Goal: Task Accomplishment & Management: Use online tool/utility

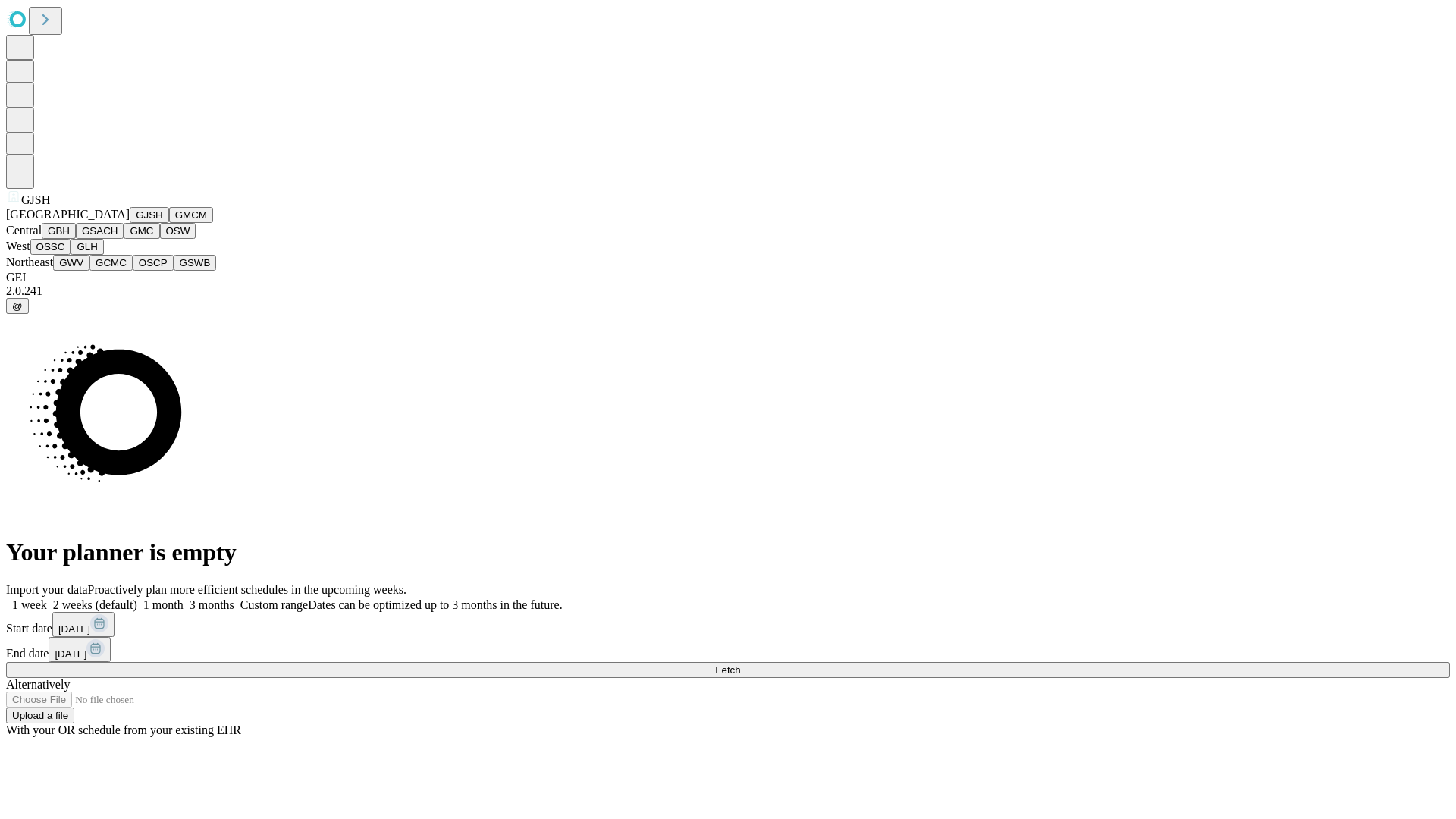
click at [130, 223] on button "GJSH" at bounding box center [149, 215] width 39 height 16
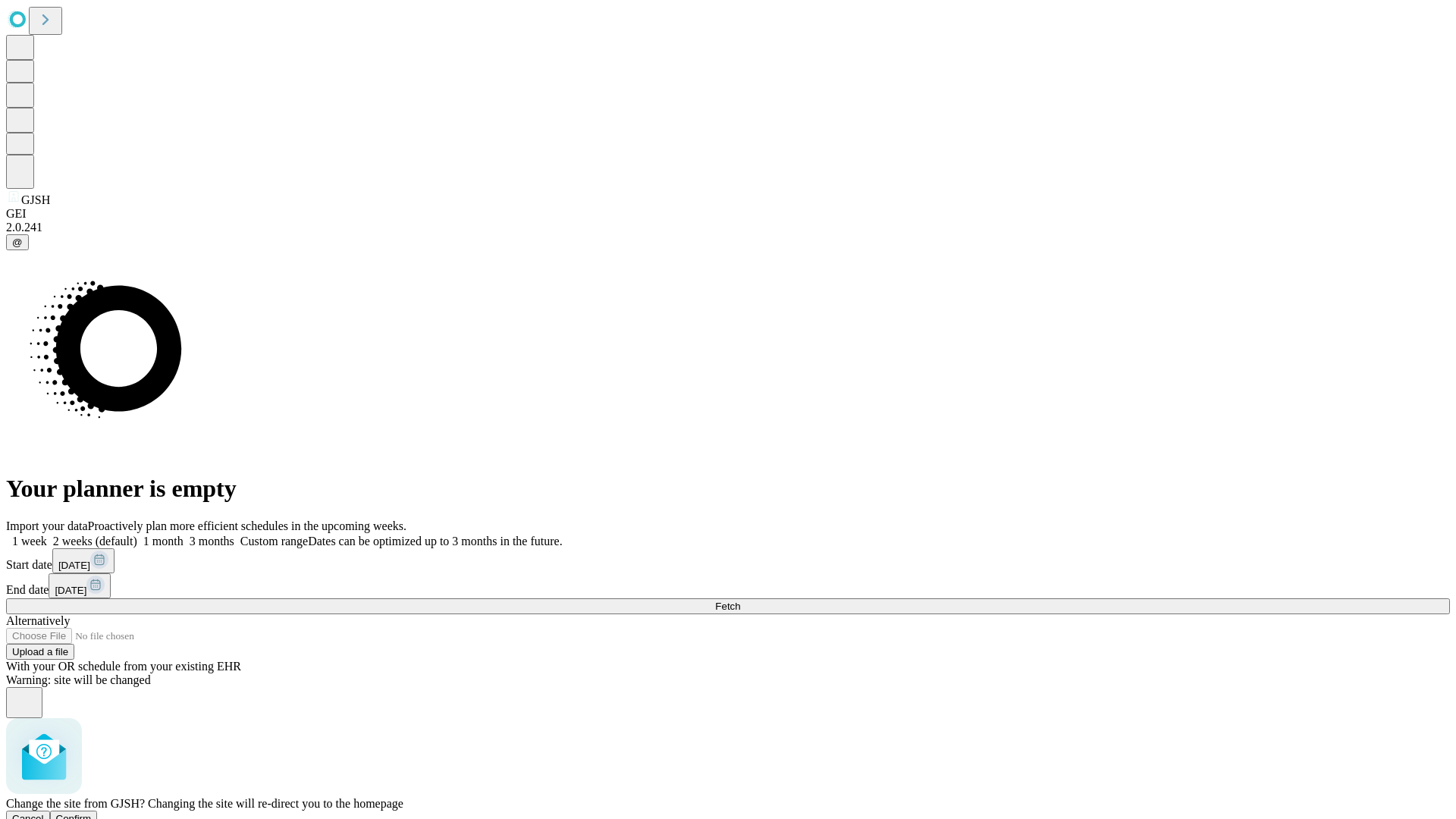
click at [92, 813] on span "Confirm" at bounding box center [74, 818] width 36 height 11
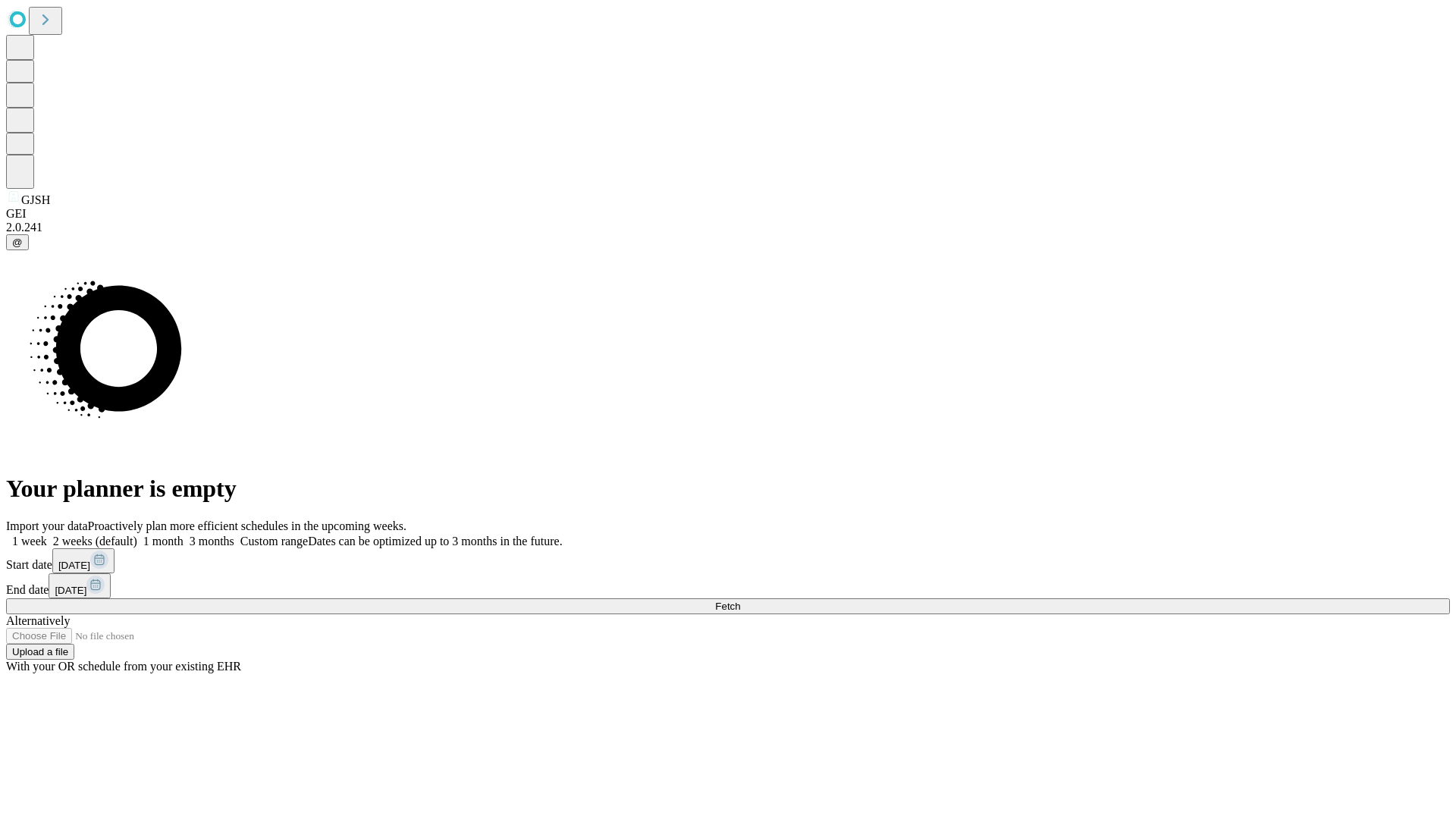
click at [183, 535] on label "1 month" at bounding box center [160, 541] width 46 height 13
click at [741, 601] on span "Fetch" at bounding box center [728, 606] width 25 height 11
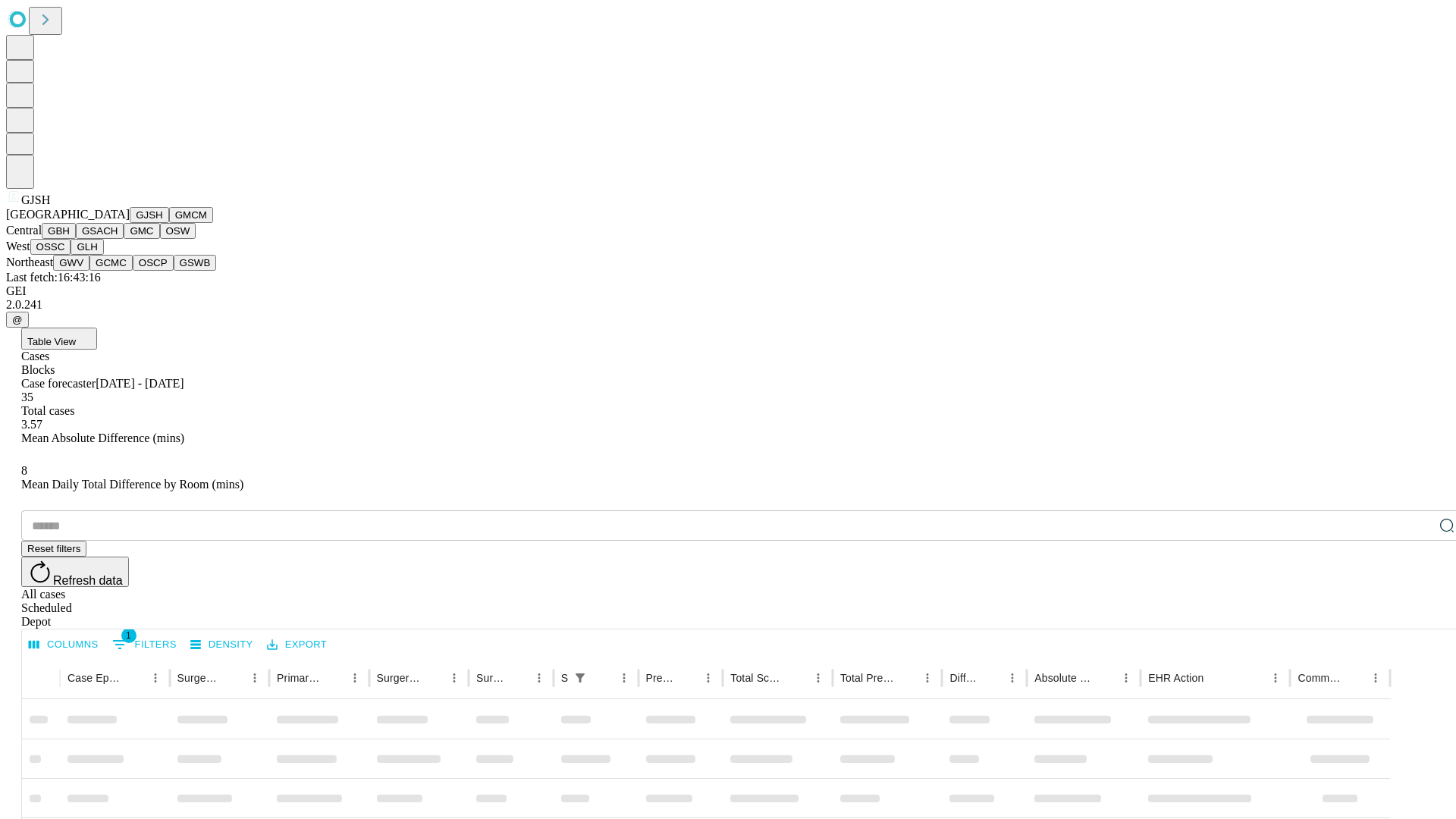
click at [170, 223] on button "GMCM" at bounding box center [191, 215] width 44 height 16
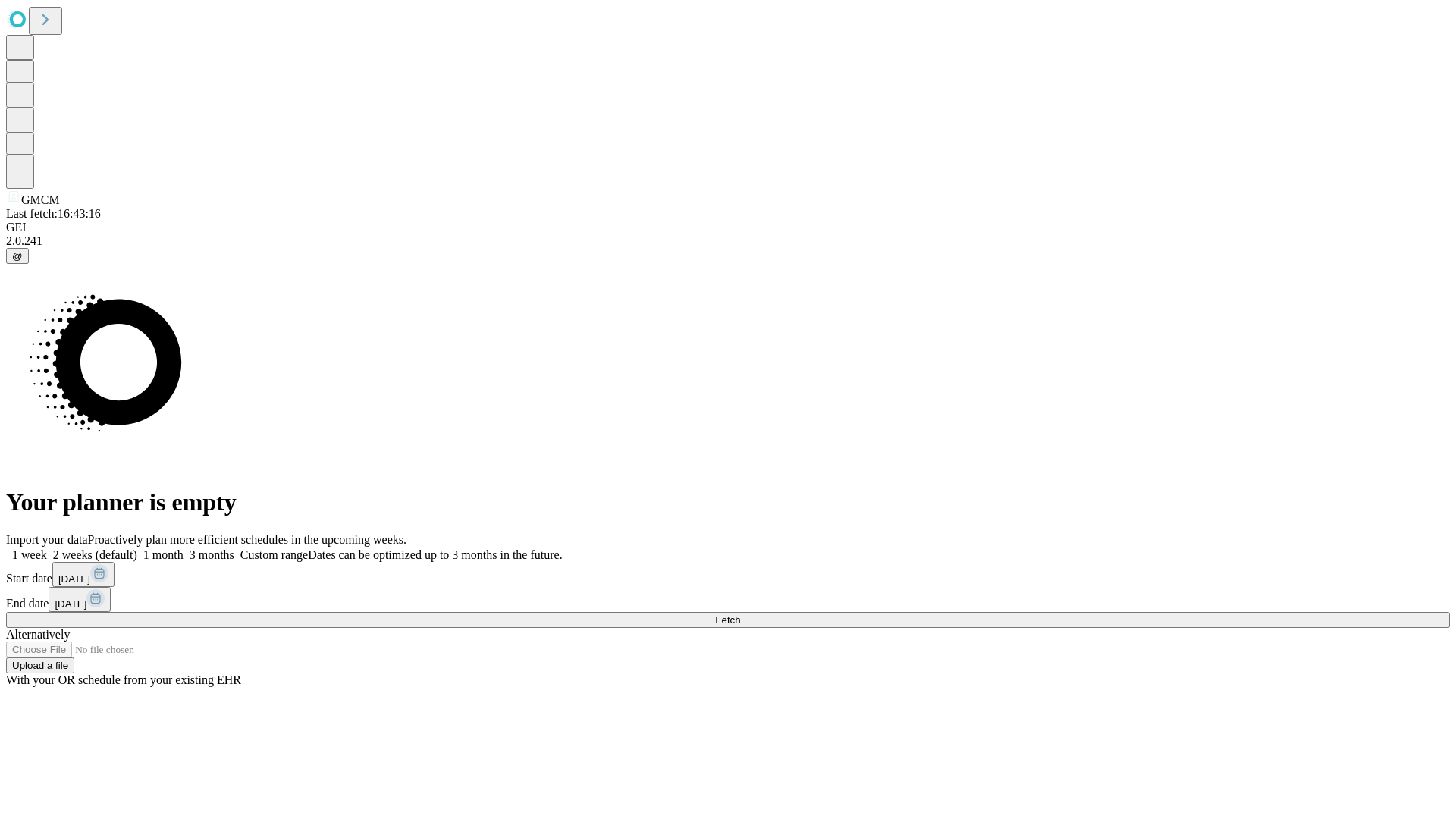
click at [741, 615] on span "Fetch" at bounding box center [728, 620] width 25 height 11
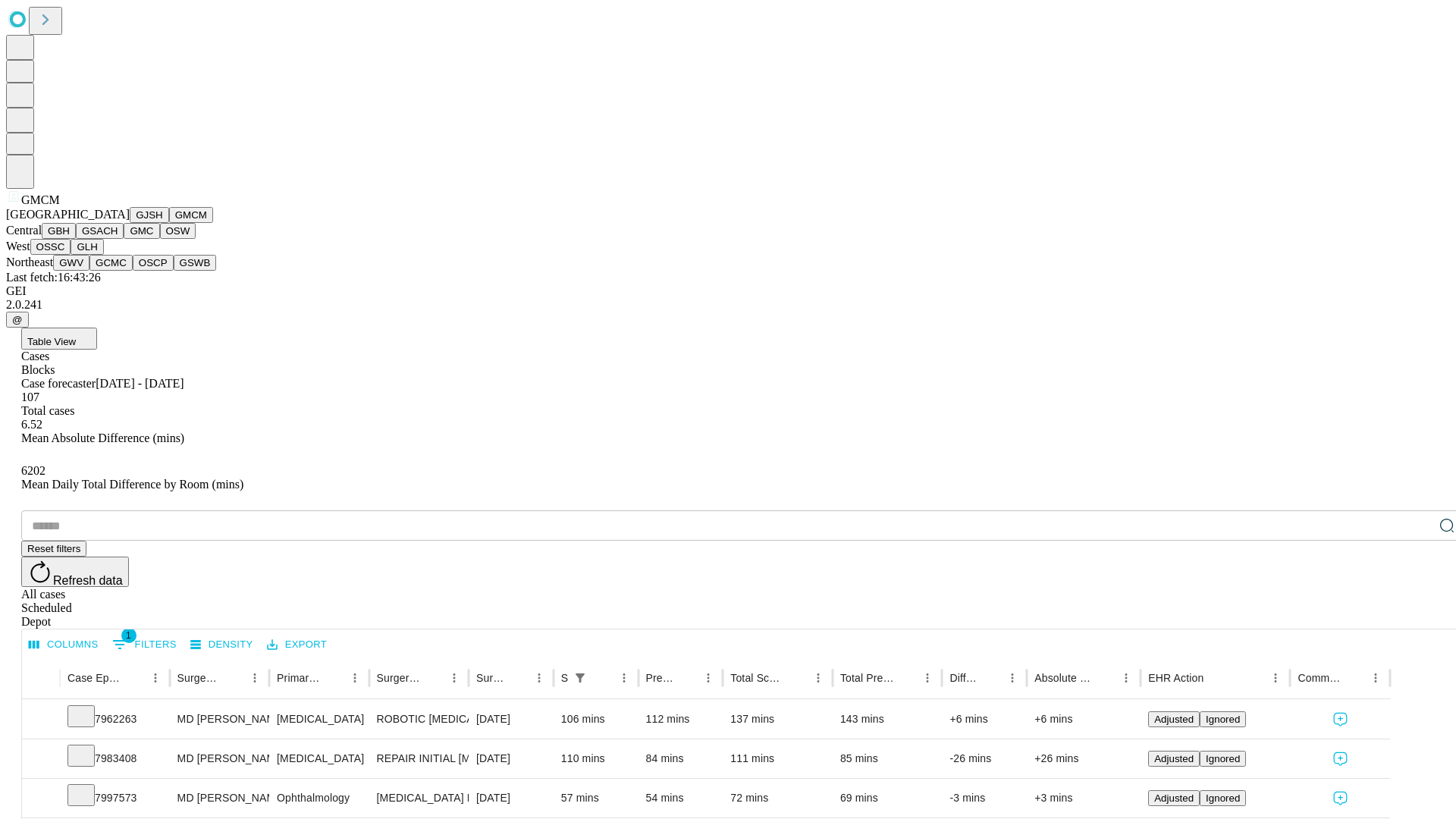
click at [76, 239] on button "GBH" at bounding box center [58, 231] width 34 height 16
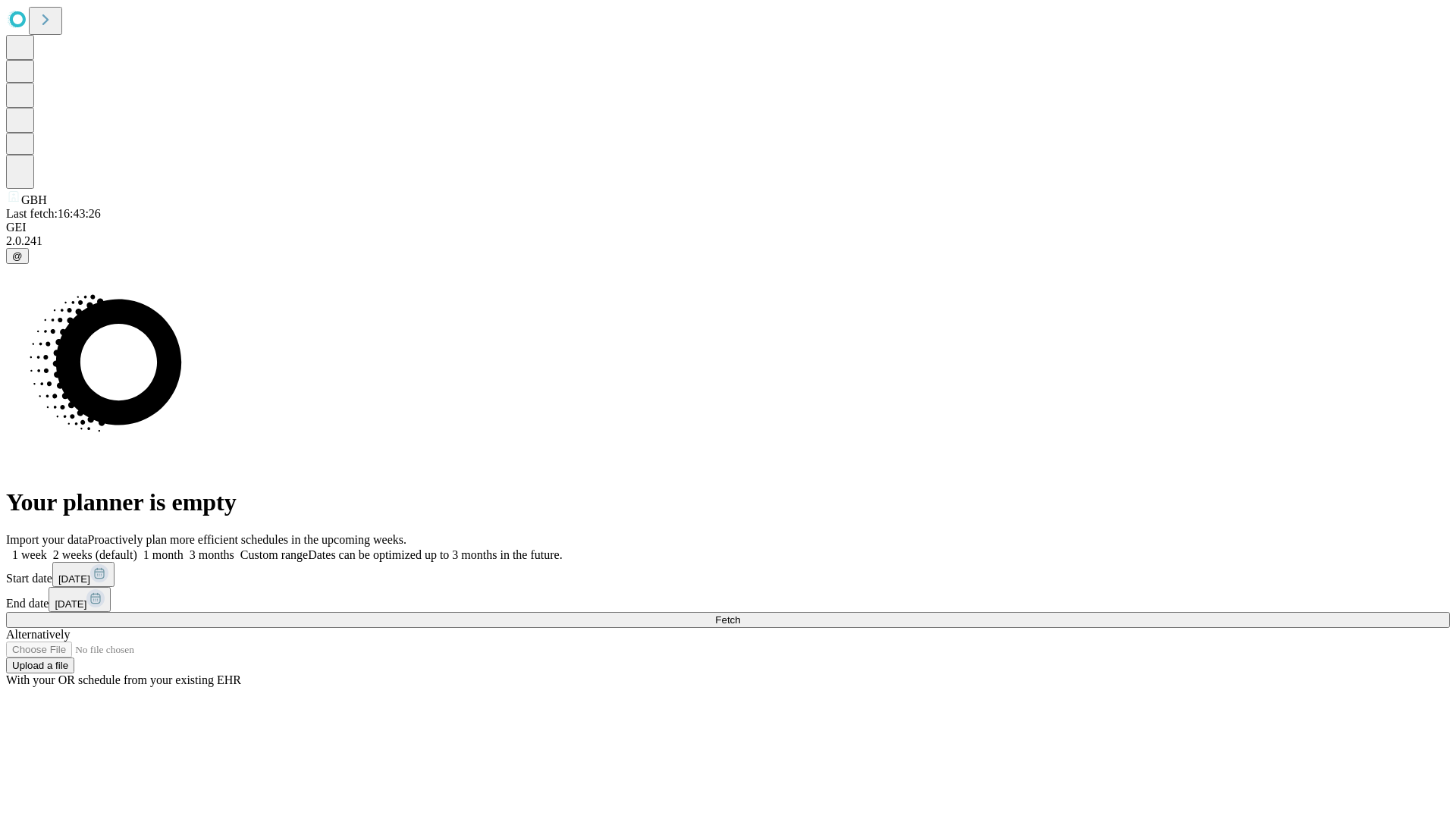
click at [741, 615] on span "Fetch" at bounding box center [728, 620] width 25 height 11
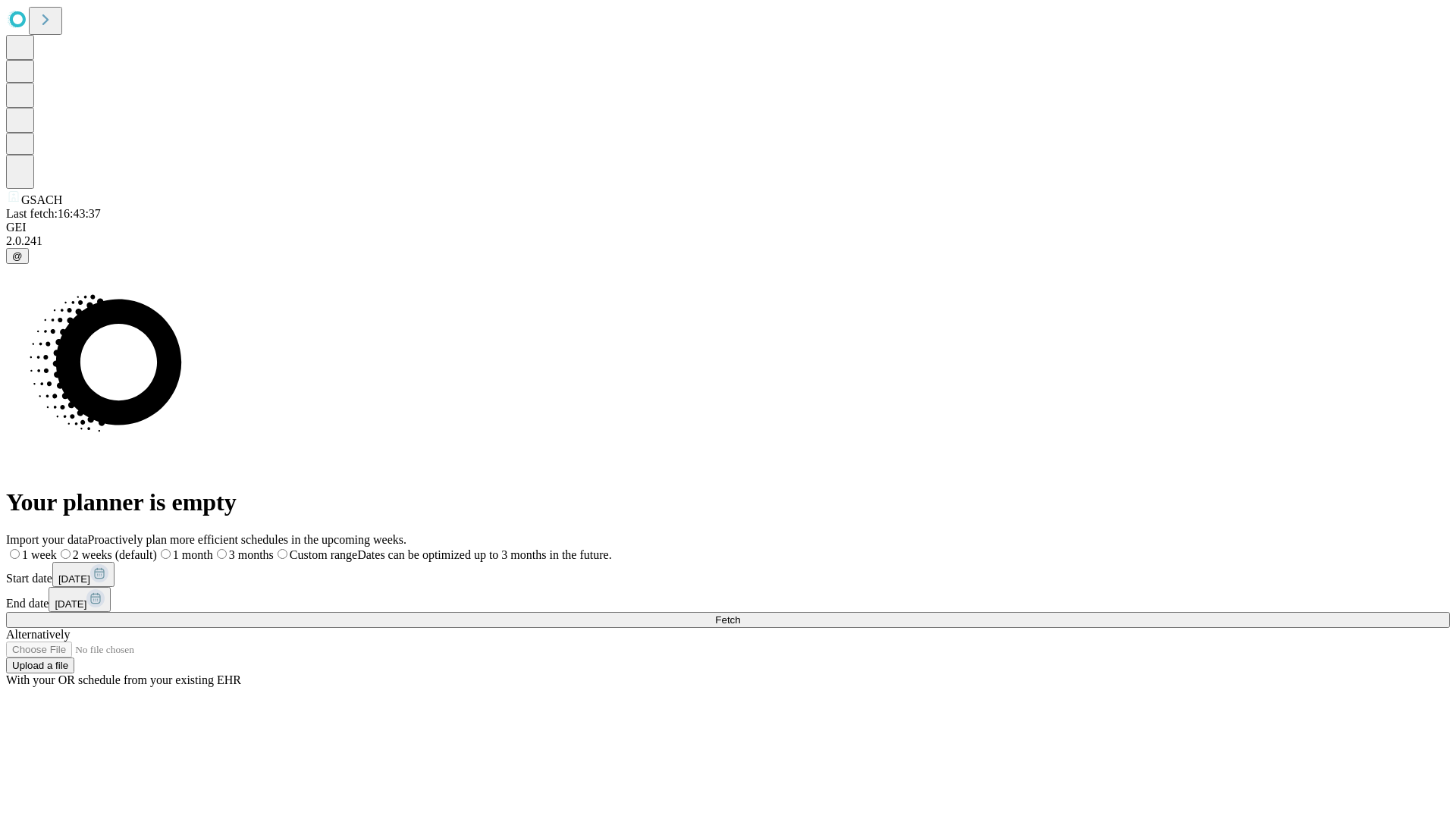
click at [213, 549] on label "1 month" at bounding box center [185, 555] width 57 height 13
click at [741, 615] on span "Fetch" at bounding box center [728, 620] width 25 height 11
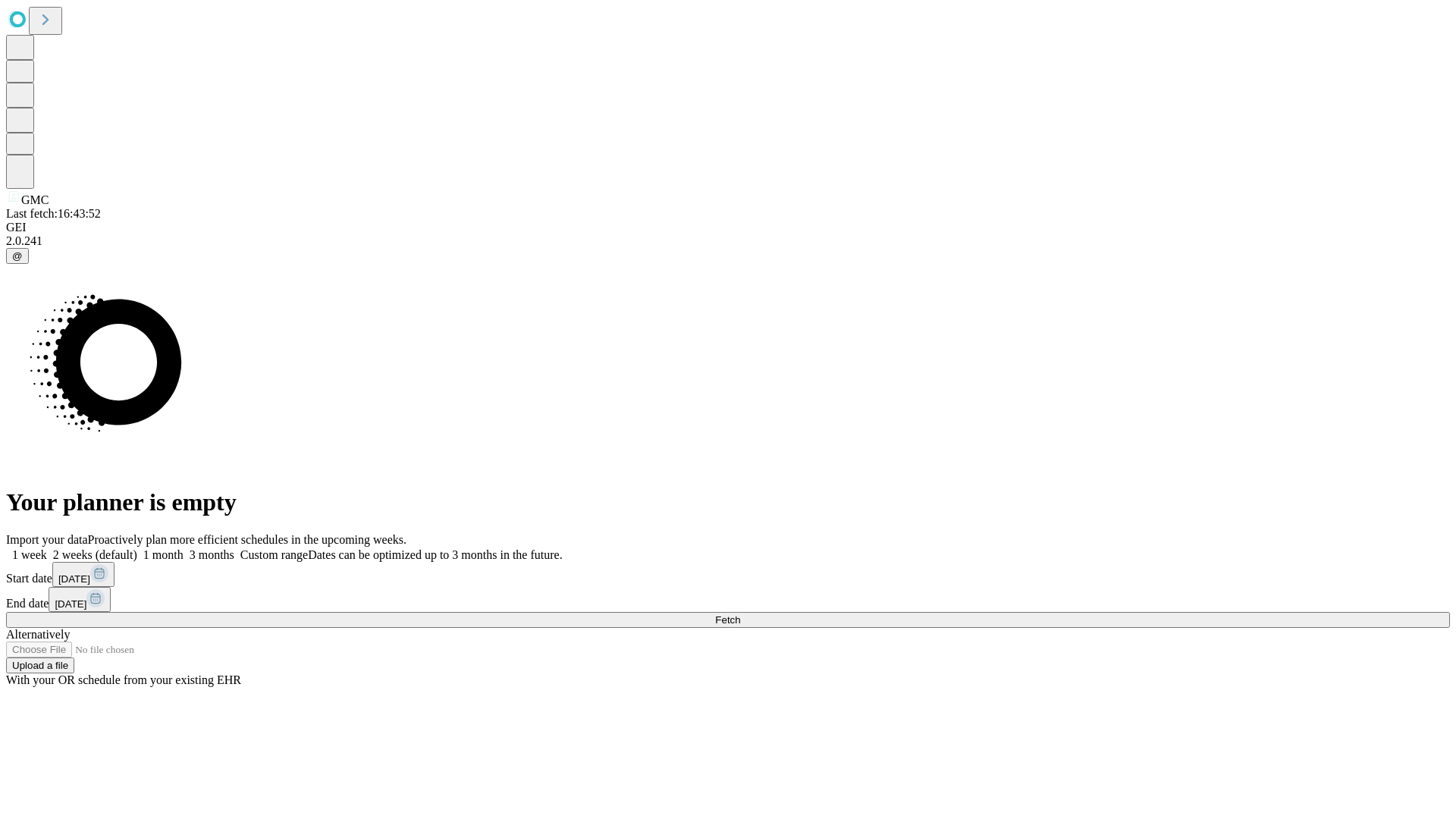
click at [183, 549] on label "1 month" at bounding box center [160, 555] width 46 height 13
click at [741, 615] on span "Fetch" at bounding box center [728, 620] width 25 height 11
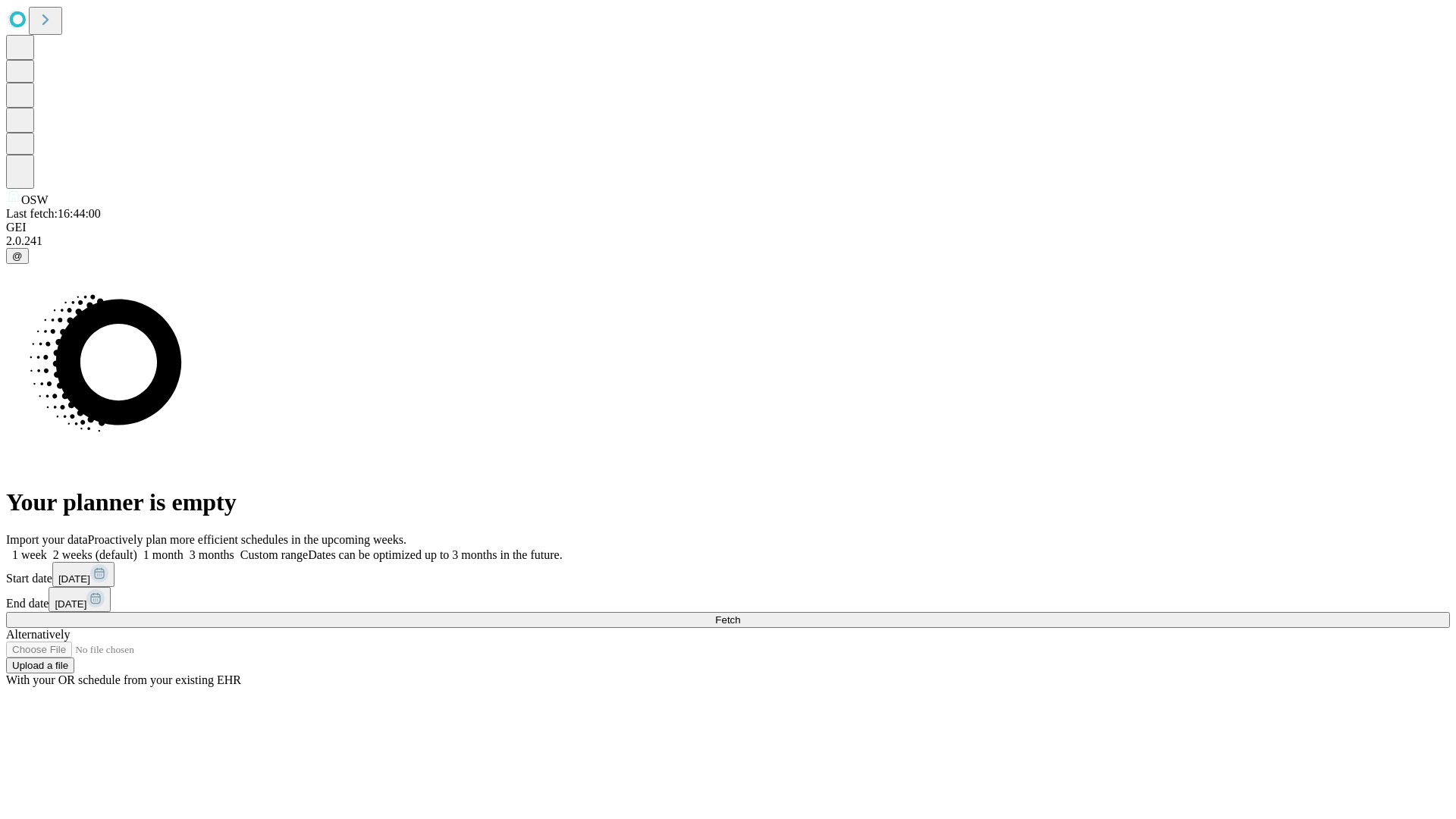
click at [183, 549] on label "1 month" at bounding box center [160, 555] width 46 height 13
click at [741, 615] on span "Fetch" at bounding box center [728, 620] width 25 height 11
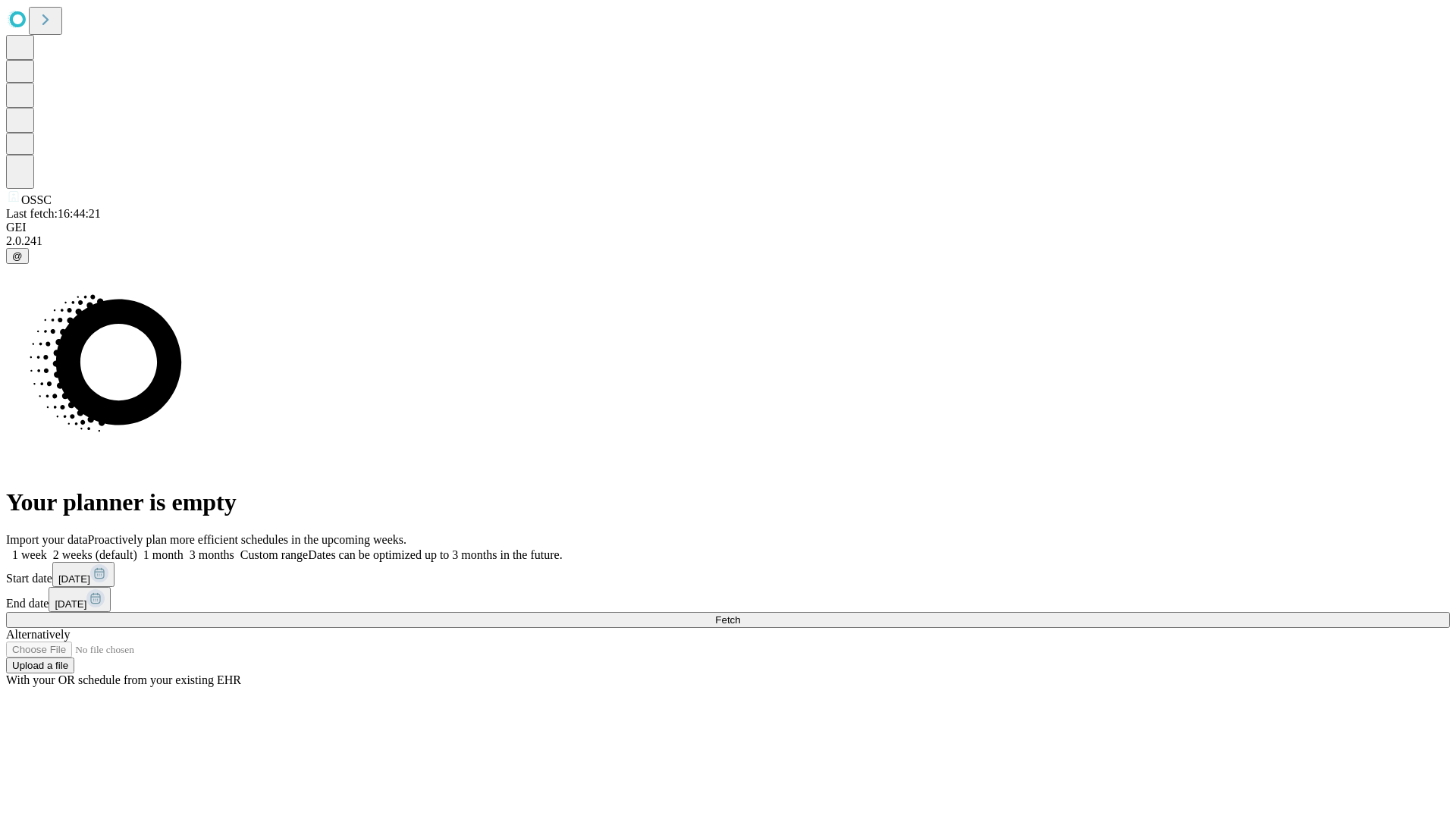
click at [183, 549] on label "1 month" at bounding box center [160, 555] width 46 height 13
click at [741, 615] on span "Fetch" at bounding box center [728, 620] width 25 height 11
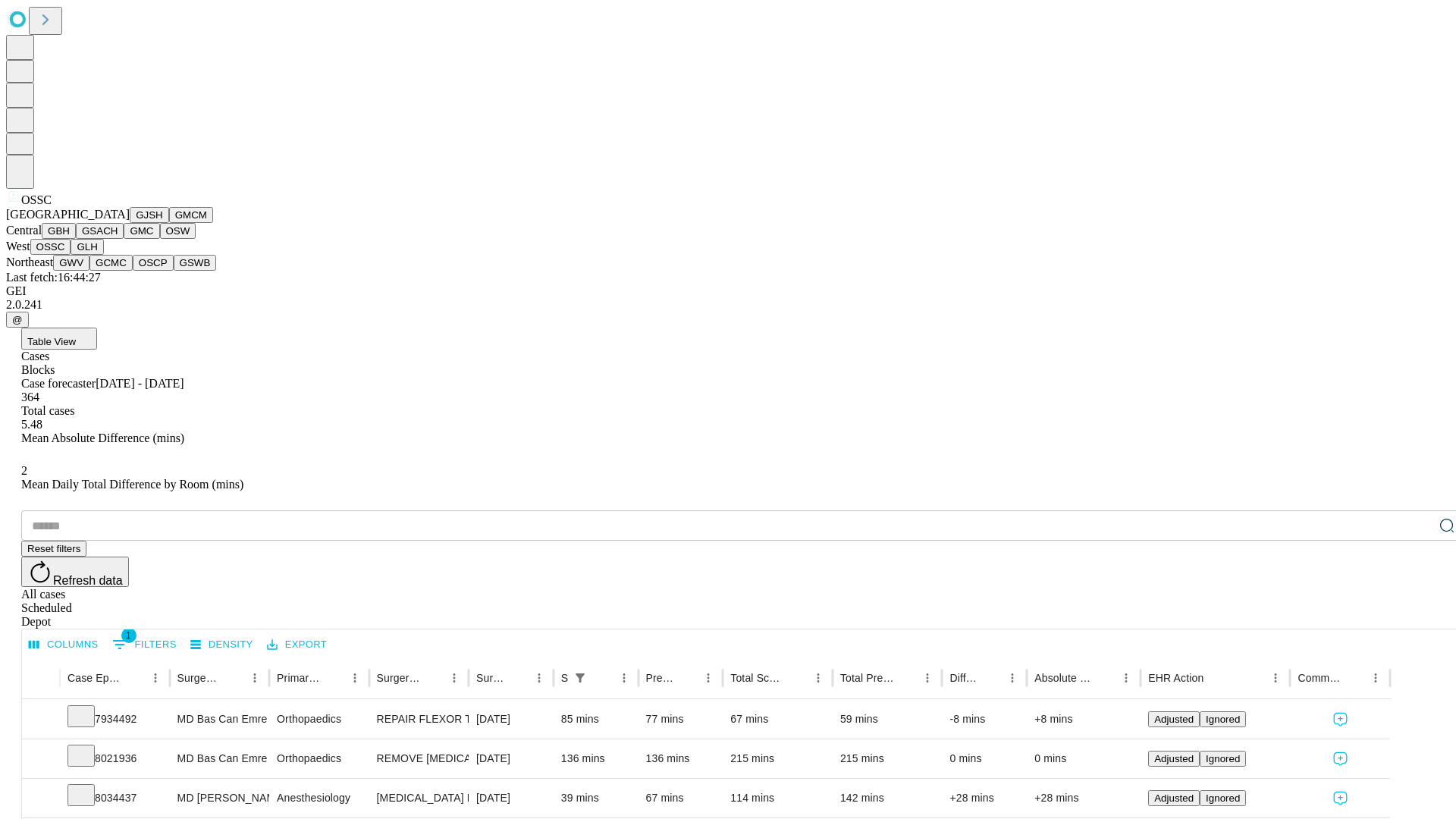
click at [103, 255] on button "GLH" at bounding box center [87, 247] width 33 height 16
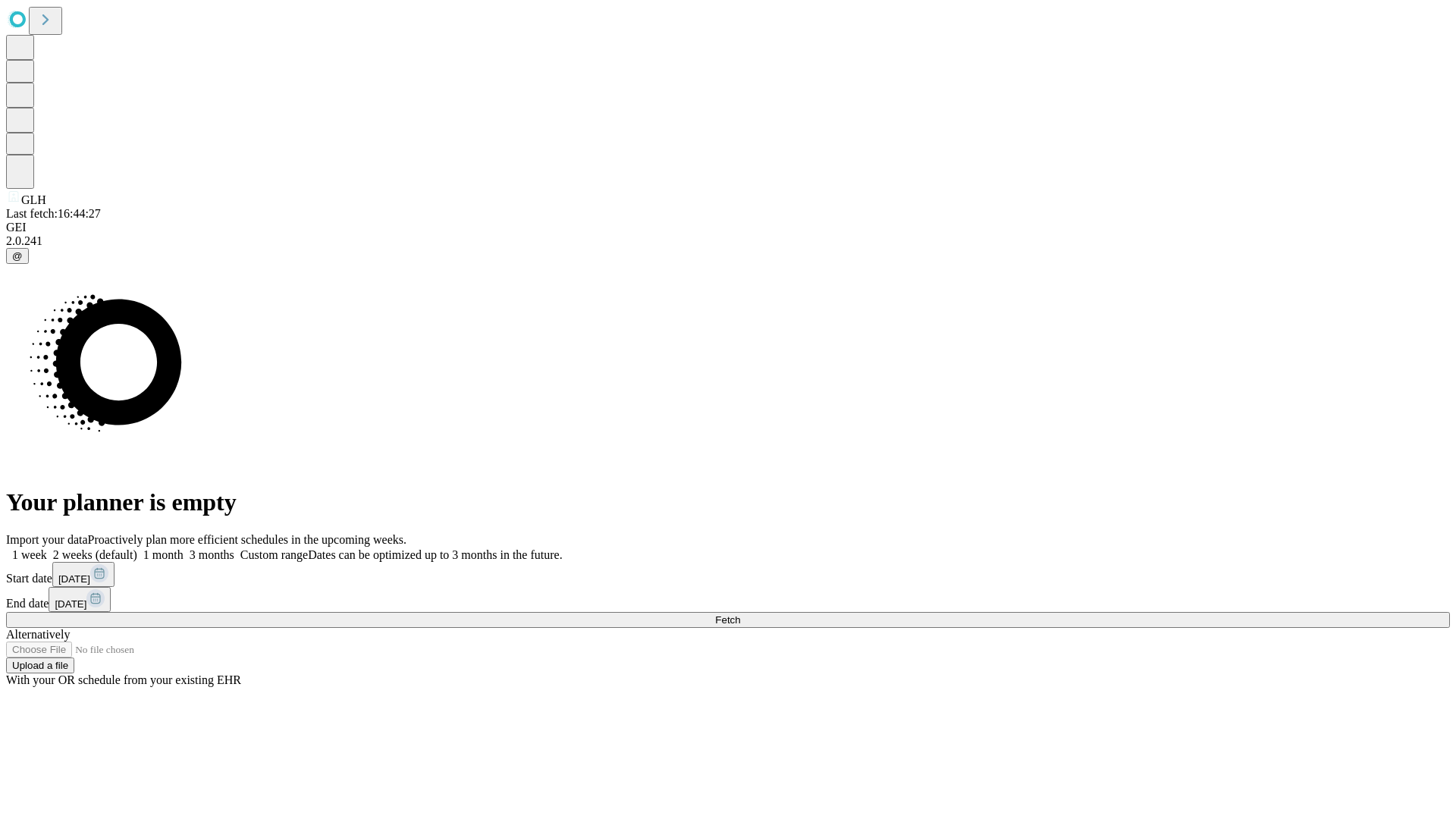
click at [183, 549] on label "1 month" at bounding box center [160, 555] width 46 height 13
click at [741, 615] on span "Fetch" at bounding box center [728, 620] width 25 height 11
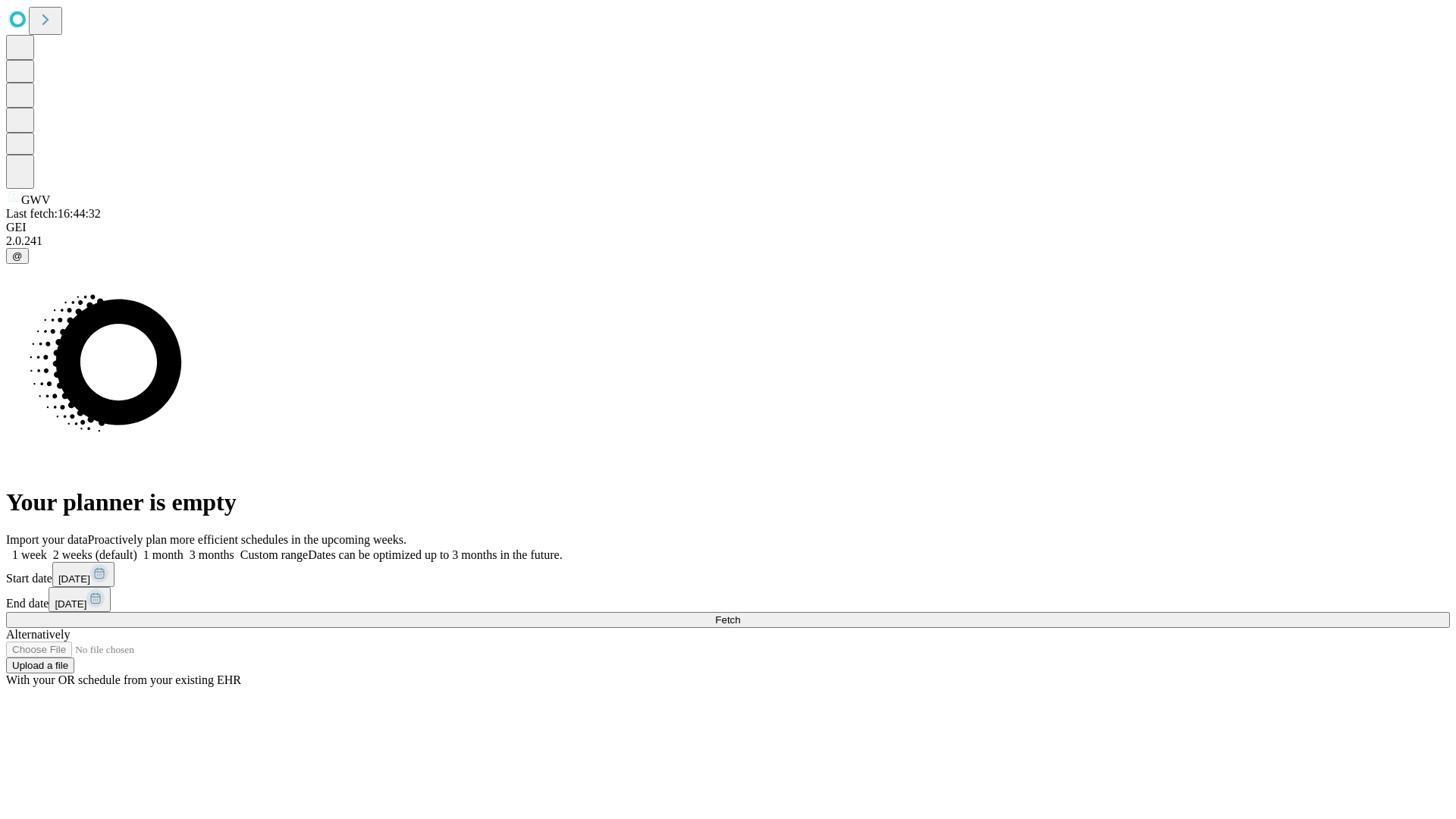
click at [183, 549] on label "1 month" at bounding box center [160, 555] width 46 height 13
click at [741, 615] on span "Fetch" at bounding box center [728, 620] width 25 height 11
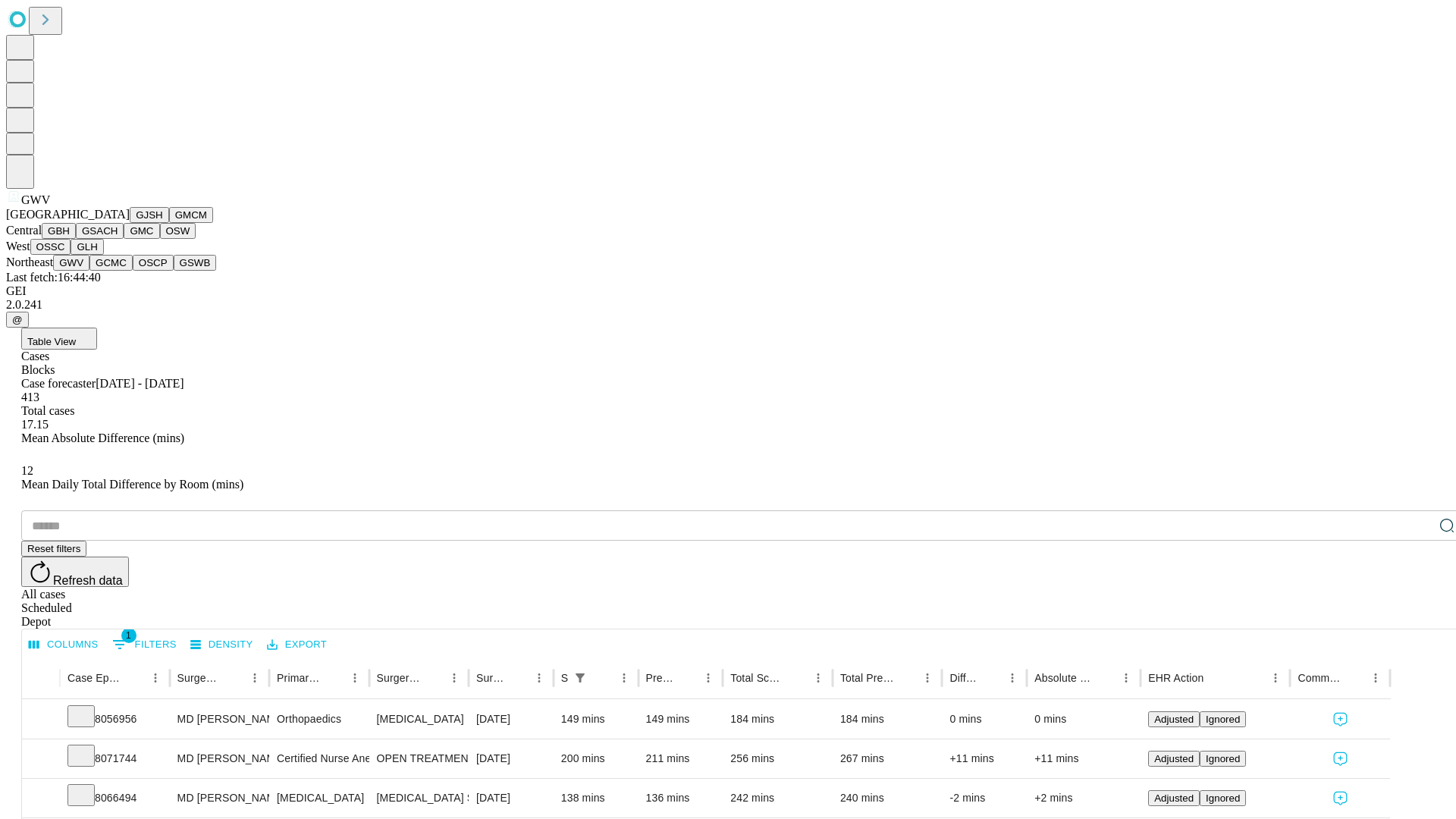
click at [117, 271] on button "GCMC" at bounding box center [111, 263] width 43 height 16
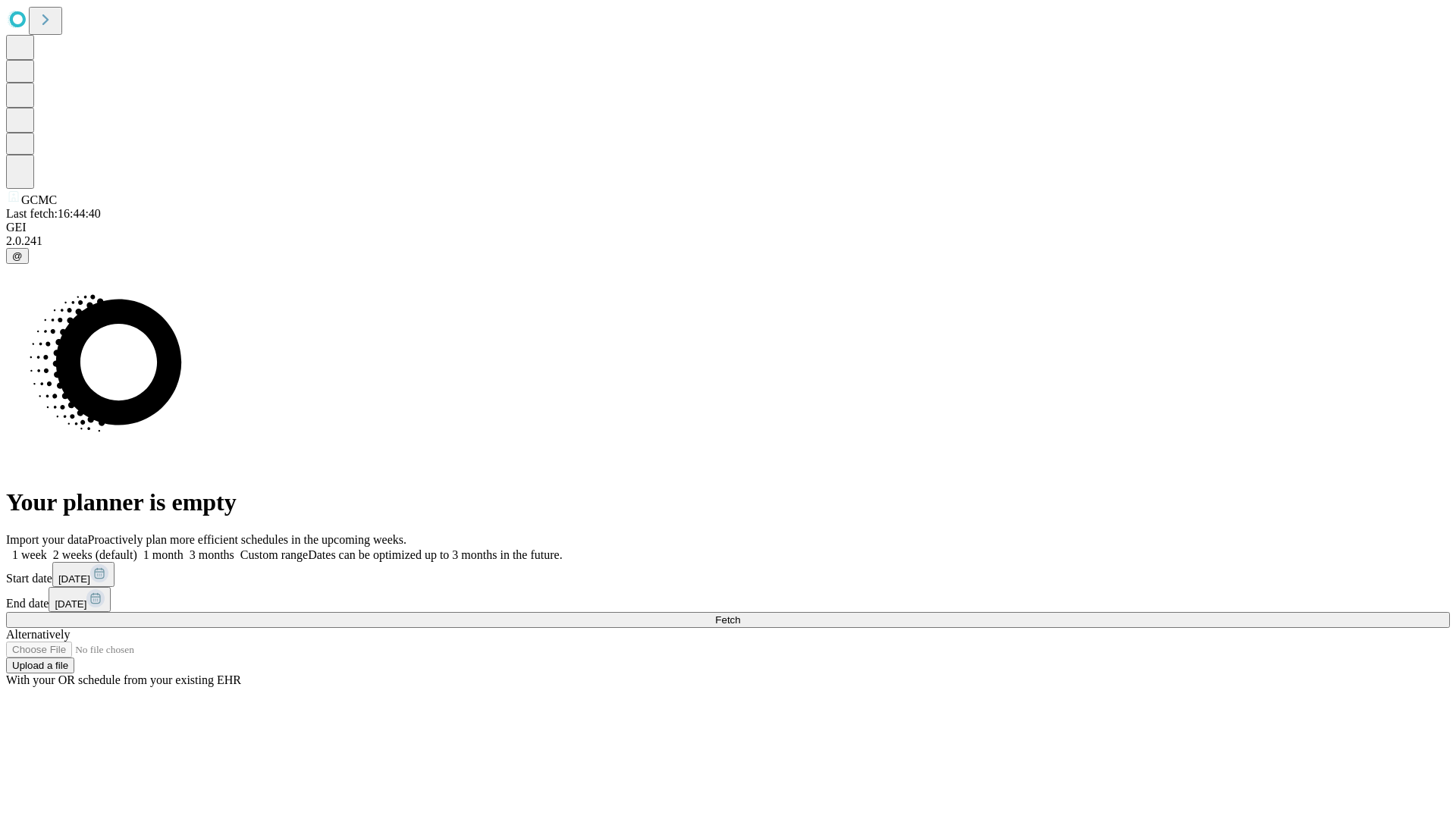
click at [183, 549] on label "1 month" at bounding box center [160, 555] width 46 height 13
click at [741, 615] on span "Fetch" at bounding box center [728, 620] width 25 height 11
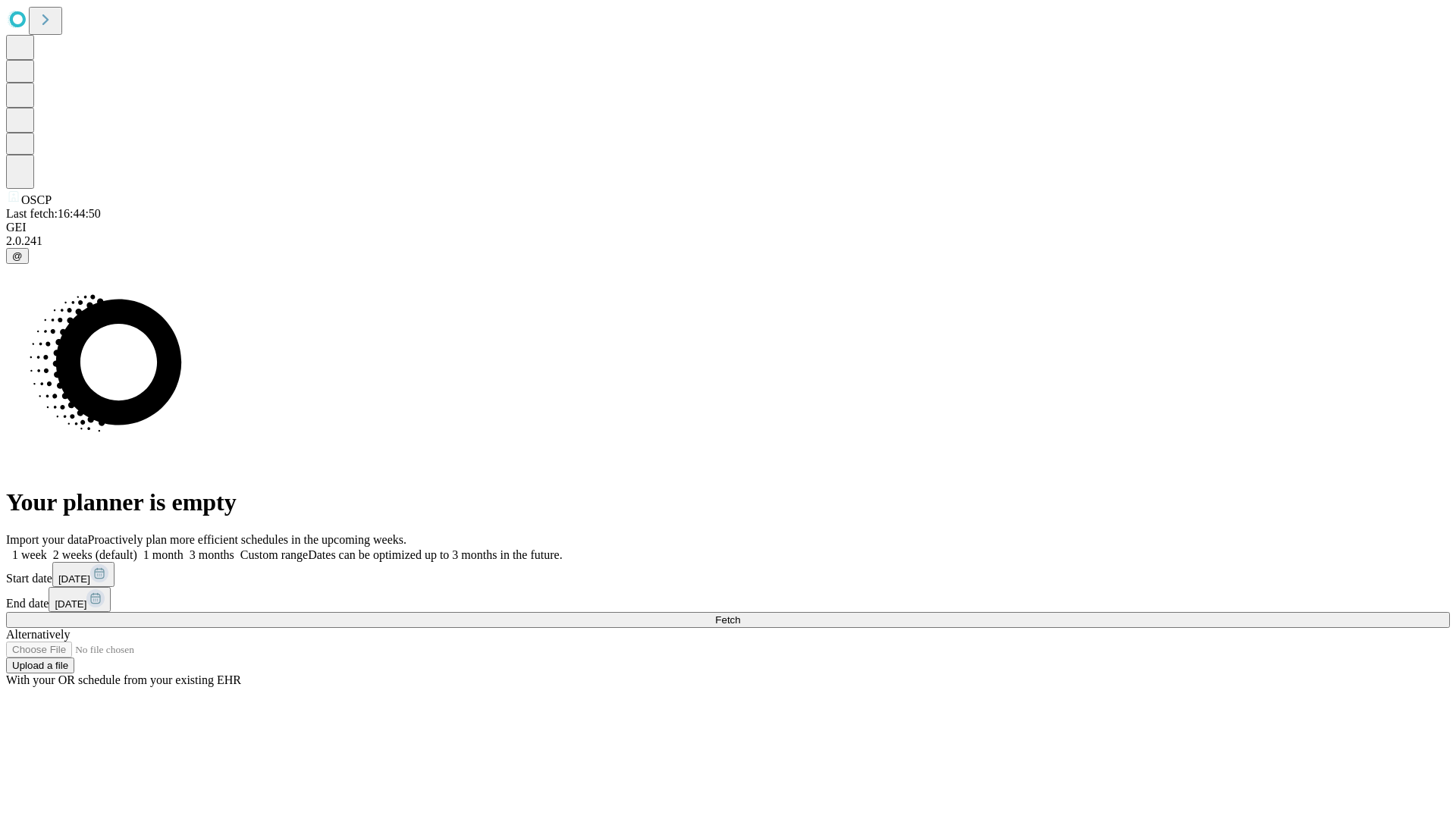
click at [183, 549] on label "1 month" at bounding box center [160, 555] width 46 height 13
click at [741, 615] on span "Fetch" at bounding box center [728, 620] width 25 height 11
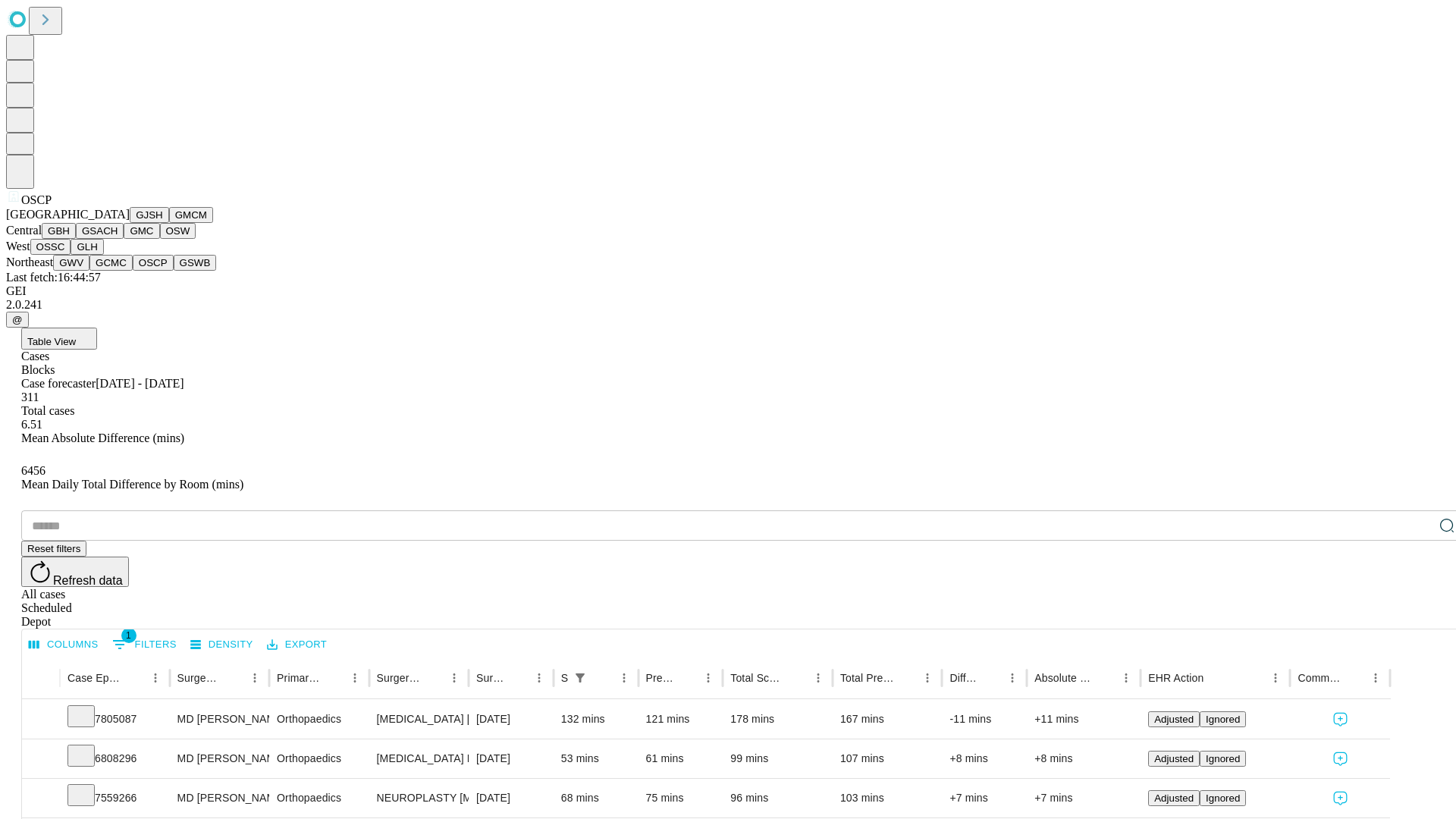
click at [174, 271] on button "GSWB" at bounding box center [196, 263] width 43 height 16
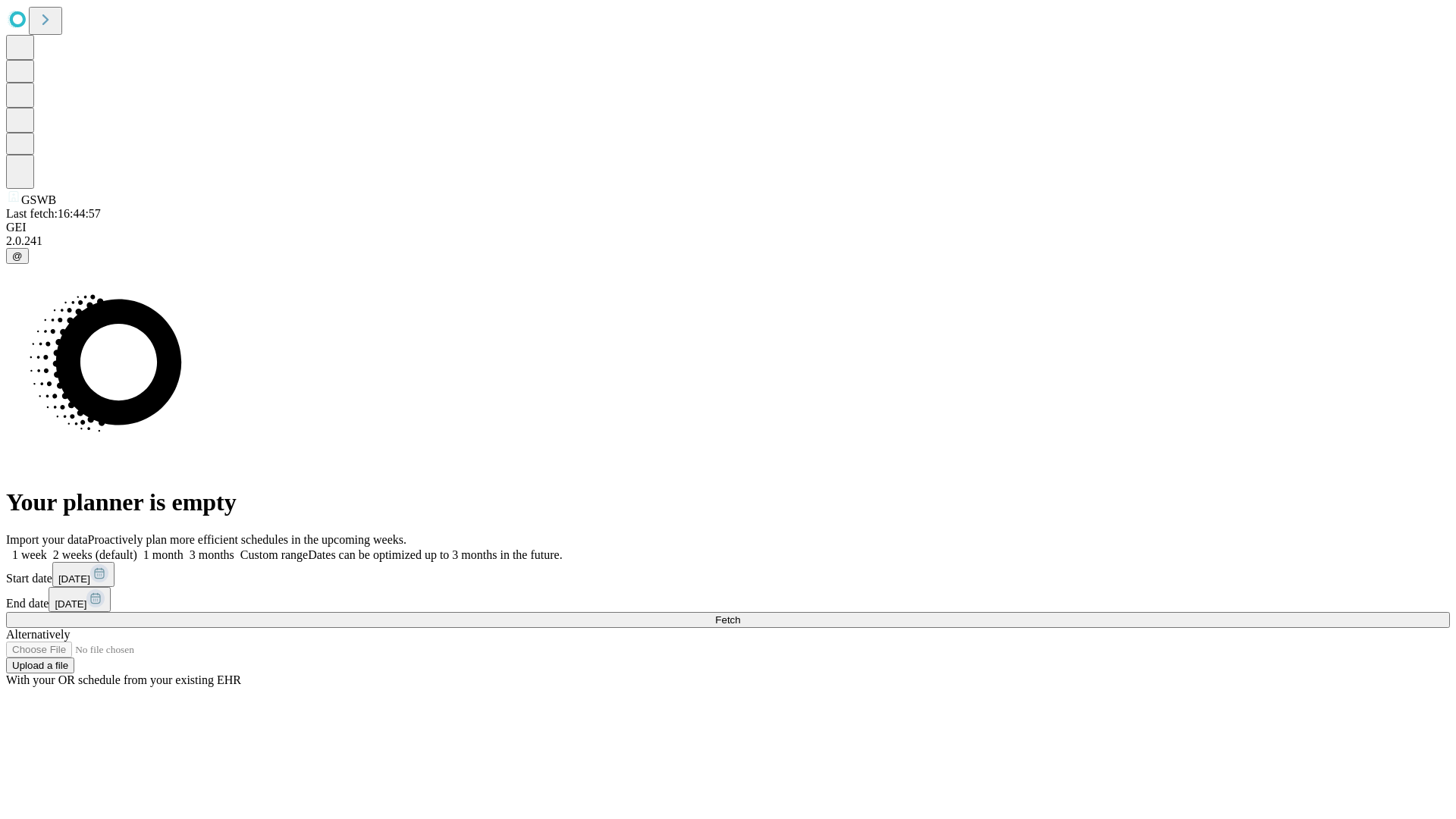
click at [183, 549] on label "1 month" at bounding box center [160, 555] width 46 height 13
click at [741, 615] on span "Fetch" at bounding box center [728, 620] width 25 height 11
